Goal: Transaction & Acquisition: Purchase product/service

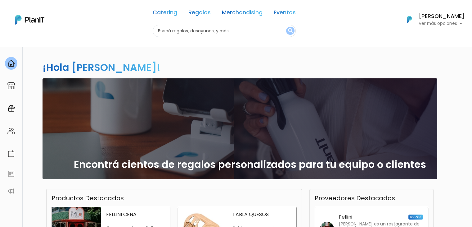
click at [181, 30] on input "text" at bounding box center [224, 31] width 143 height 12
click at [197, 33] on input "text" at bounding box center [224, 31] width 143 height 12
type input "montevideo"
click at [286, 27] on button "submit" at bounding box center [290, 31] width 8 height 8
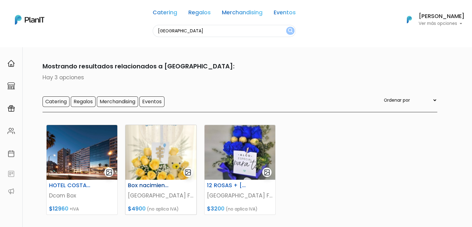
click at [168, 145] on img at bounding box center [160, 152] width 71 height 55
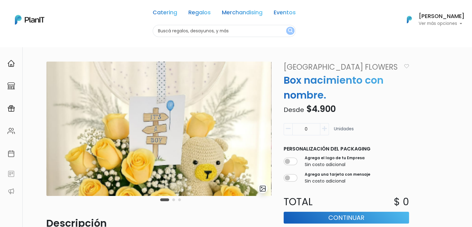
click at [173, 201] on button "Carousel Page 2" at bounding box center [173, 199] width 3 height 3
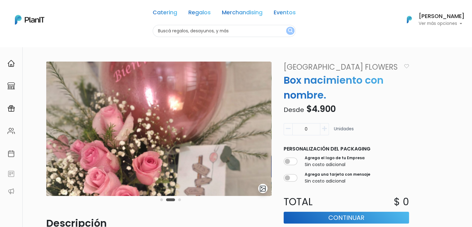
click at [178, 200] on button "Carousel Page 3" at bounding box center [179, 199] width 3 height 3
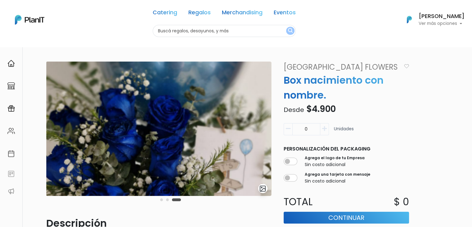
click at [169, 77] on img at bounding box center [158, 128] width 225 height 134
click at [261, 188] on img "submit" at bounding box center [262, 188] width 7 height 7
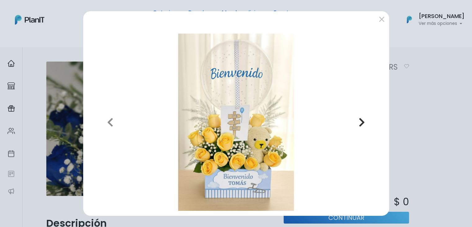
click at [364, 122] on icon "button" at bounding box center [362, 122] width 6 height 10
click at [361, 122] on icon "button" at bounding box center [362, 122] width 6 height 10
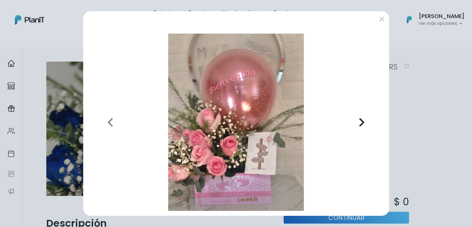
click at [361, 122] on icon "button" at bounding box center [362, 122] width 6 height 10
click at [382, 18] on button "submit" at bounding box center [382, 19] width 10 height 10
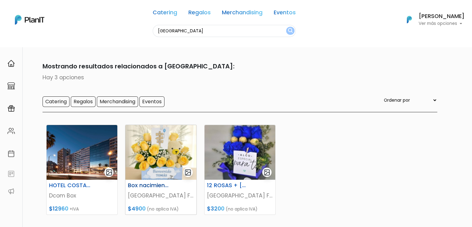
click at [155, 145] on img at bounding box center [160, 152] width 71 height 55
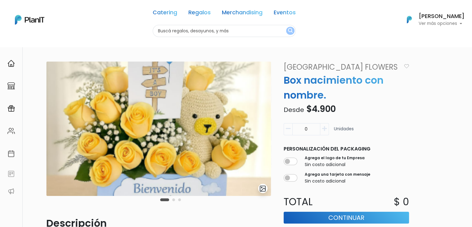
click at [174, 200] on button "Carousel Page 2" at bounding box center [173, 199] width 3 height 3
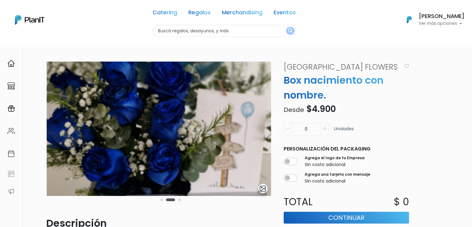
click at [180, 201] on button "Carousel Page 3" at bounding box center [179, 199] width 3 height 3
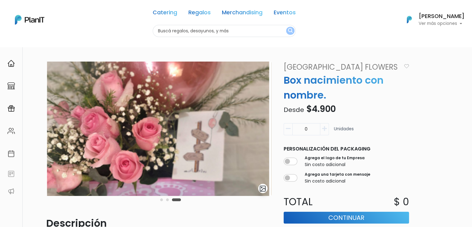
click at [162, 199] on button "Carousel Page 1" at bounding box center [161, 199] width 3 height 3
